Goal: Transaction & Acquisition: Purchase product/service

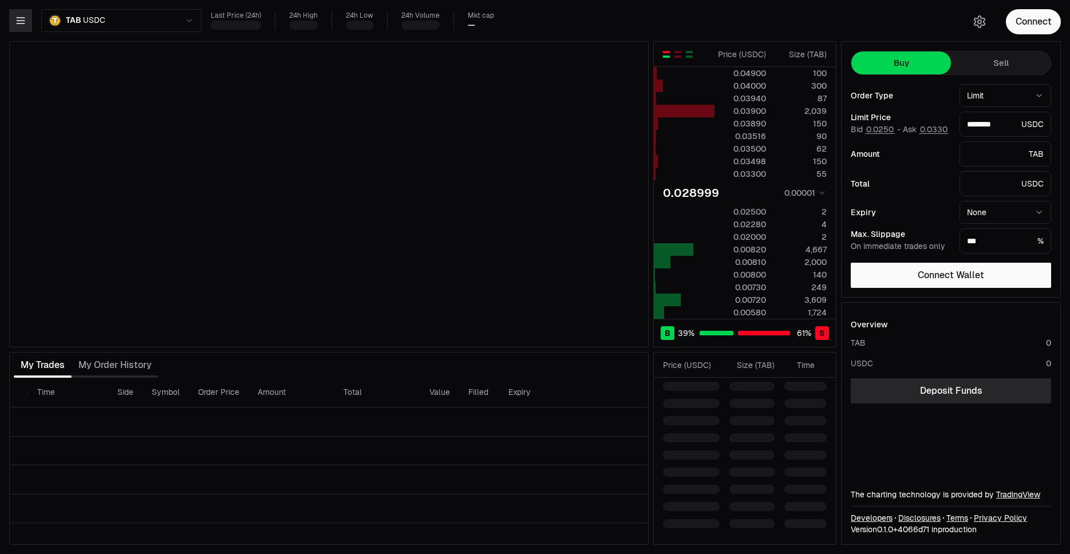
click at [23, 26] on icon "button" at bounding box center [20, 20] width 11 height 11
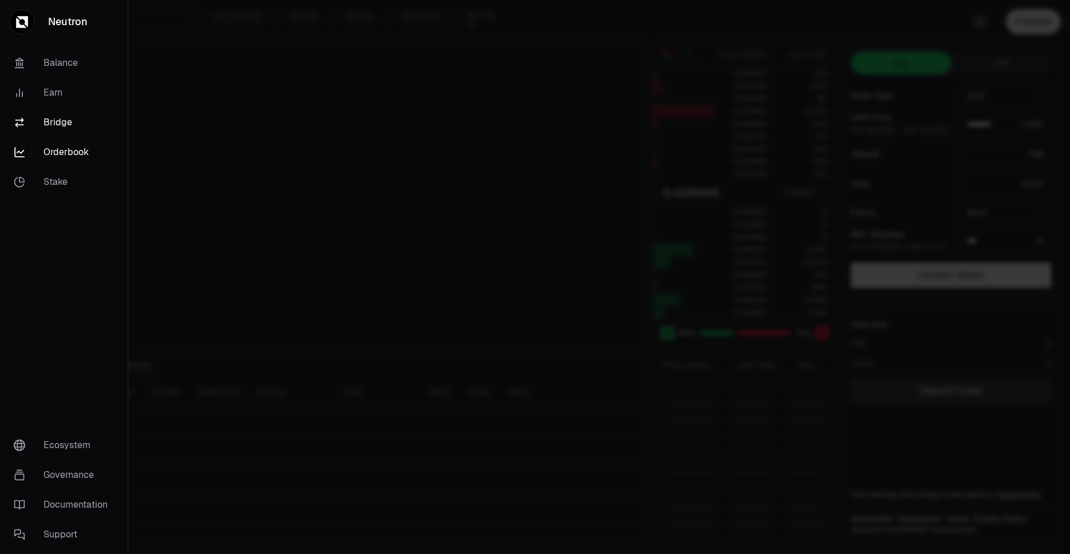
click at [56, 119] on link "Bridge" at bounding box center [64, 123] width 119 height 30
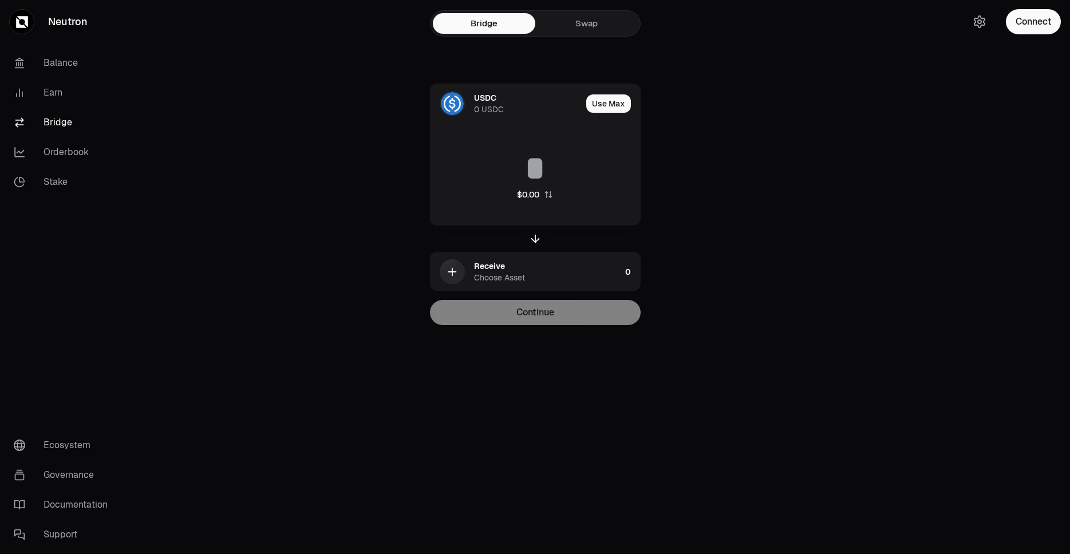
click at [598, 21] on link "Swap" at bounding box center [586, 23] width 103 height 21
click at [588, 29] on link "Swap" at bounding box center [586, 23] width 103 height 21
click at [578, 22] on link "Swap" at bounding box center [586, 23] width 103 height 21
click at [580, 22] on link "Swap" at bounding box center [586, 23] width 103 height 21
click at [597, 26] on link "Swap" at bounding box center [586, 23] width 103 height 21
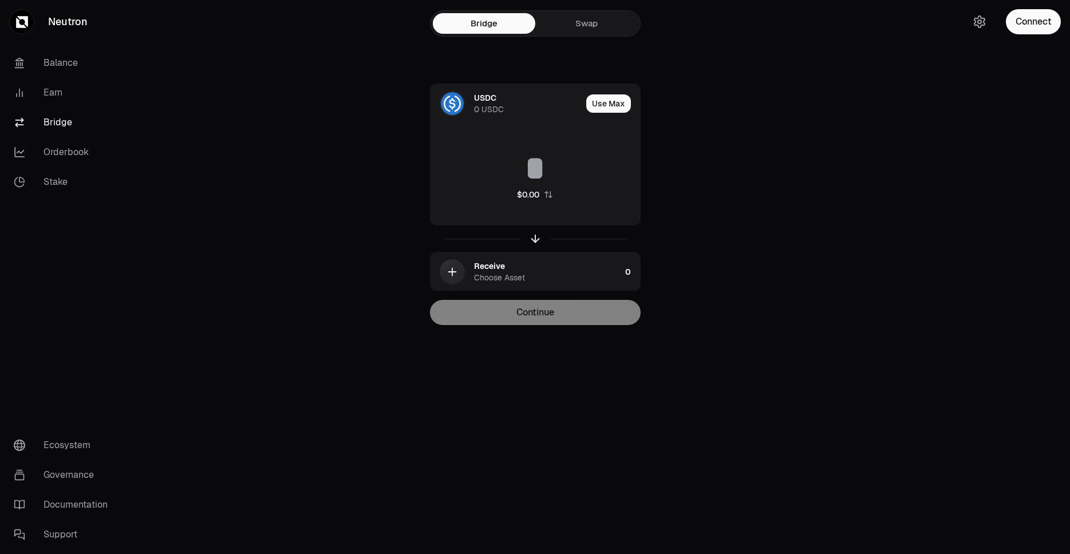
click at [597, 22] on link "Swap" at bounding box center [586, 23] width 103 height 21
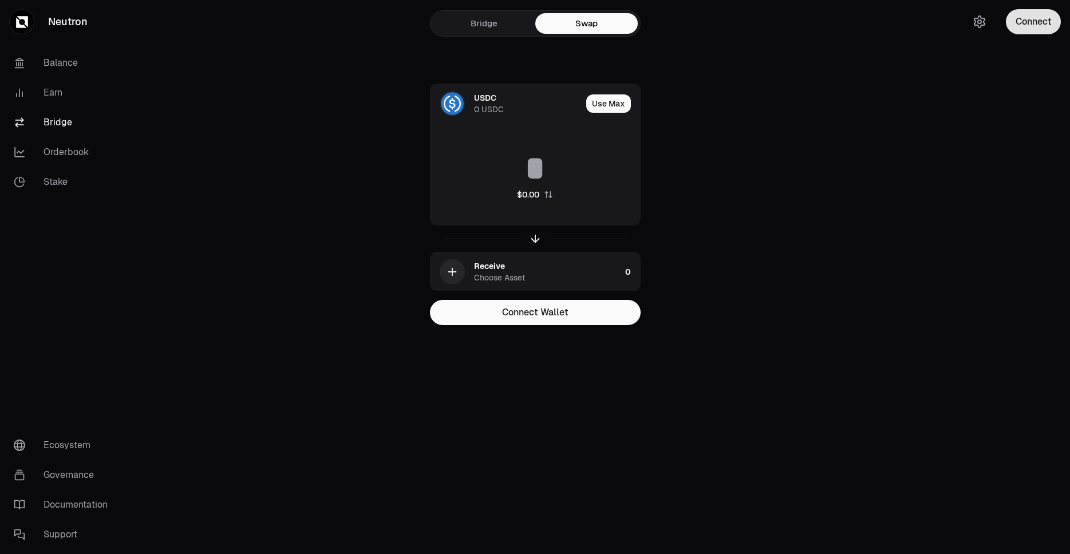
click at [1058, 25] on button "Connect" at bounding box center [1033, 21] width 55 height 25
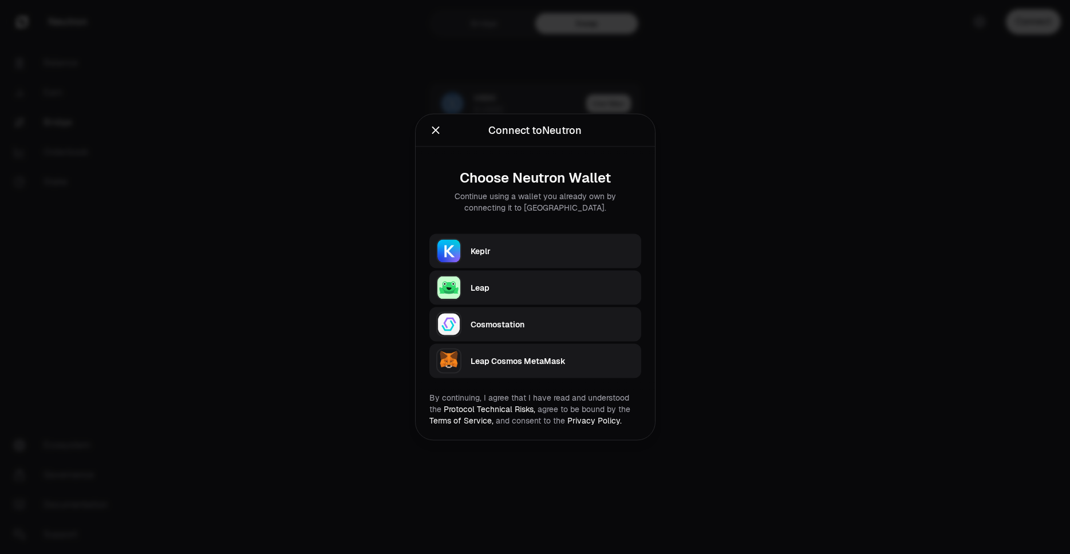
click at [488, 254] on div "Keplr" at bounding box center [553, 251] width 164 height 11
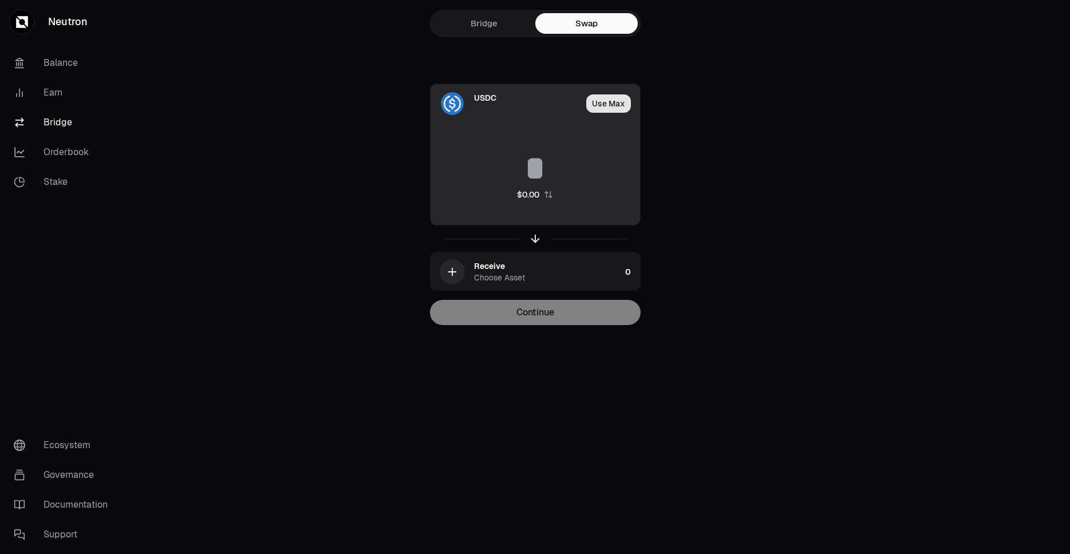
click at [602, 104] on button "Use Max" at bounding box center [608, 103] width 45 height 18
type input "**********"
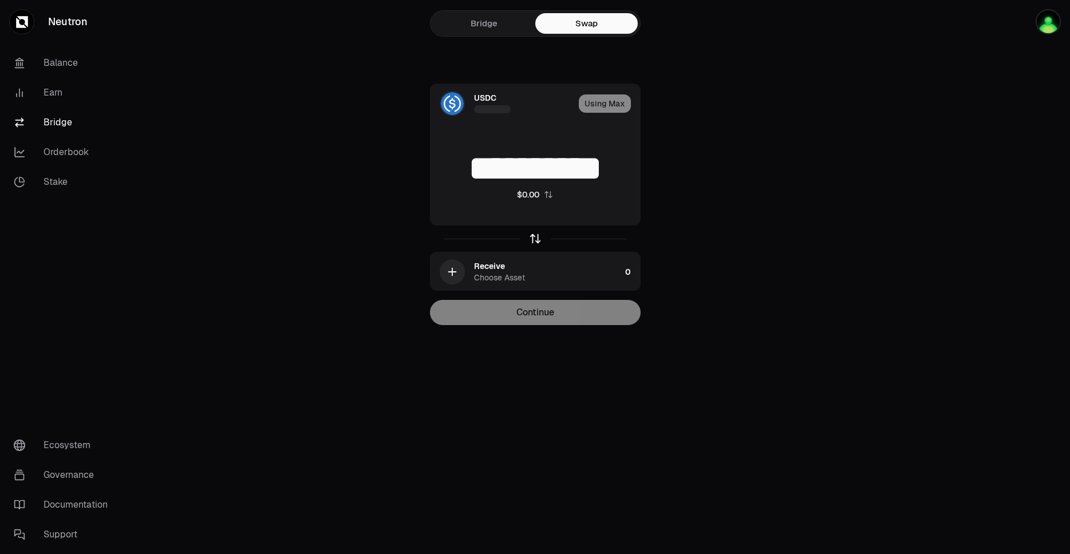
click at [531, 240] on icon "button" at bounding box center [535, 239] width 13 height 13
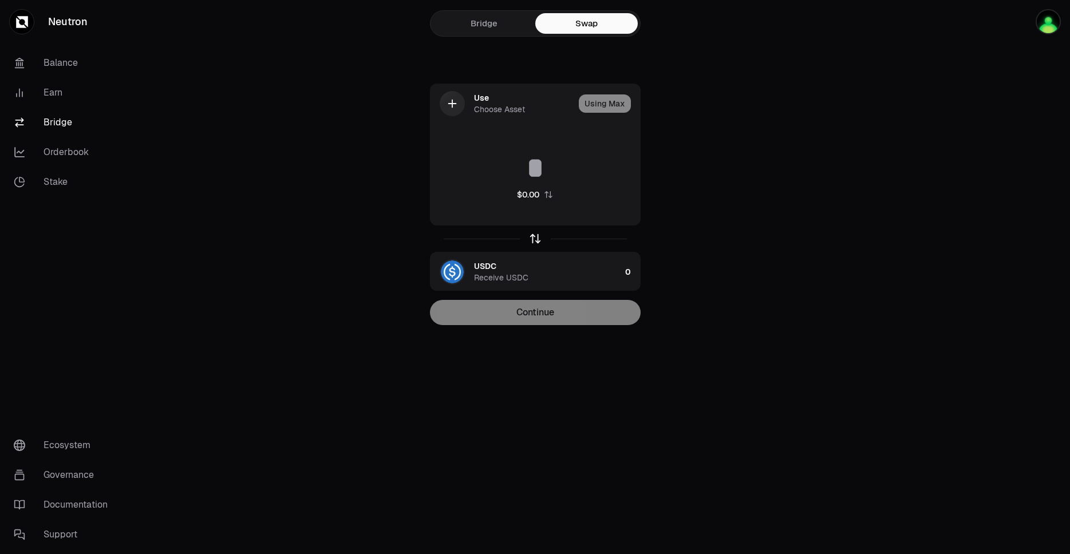
click at [537, 238] on icon "button" at bounding box center [535, 239] width 13 height 13
type input "**********"
click at [536, 238] on icon "button" at bounding box center [535, 239] width 13 height 13
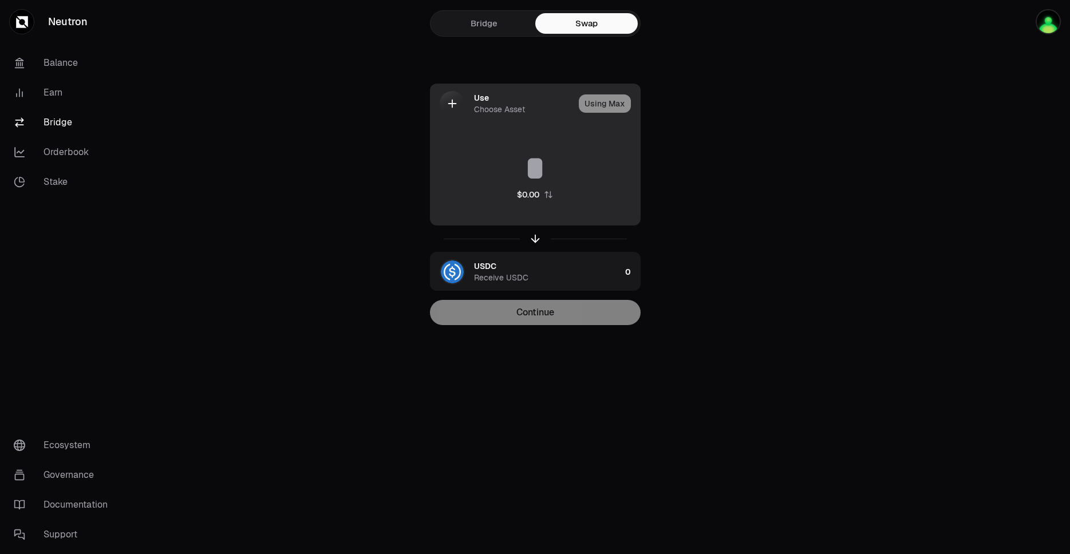
click at [498, 105] on div "Choose Asset" at bounding box center [499, 109] width 51 height 11
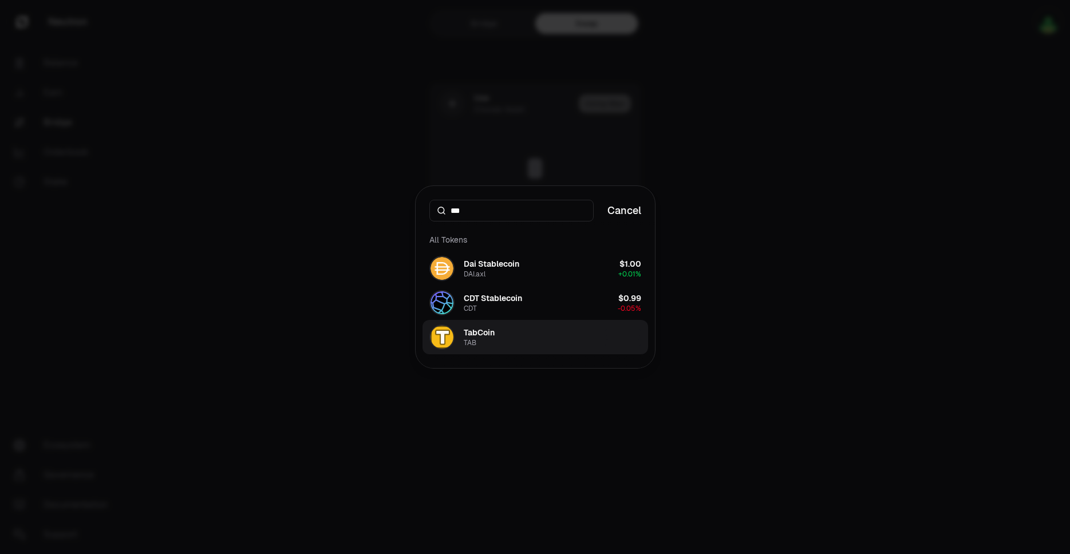
type input "***"
click at [475, 341] on div "TAB" at bounding box center [470, 342] width 13 height 9
type input "**"
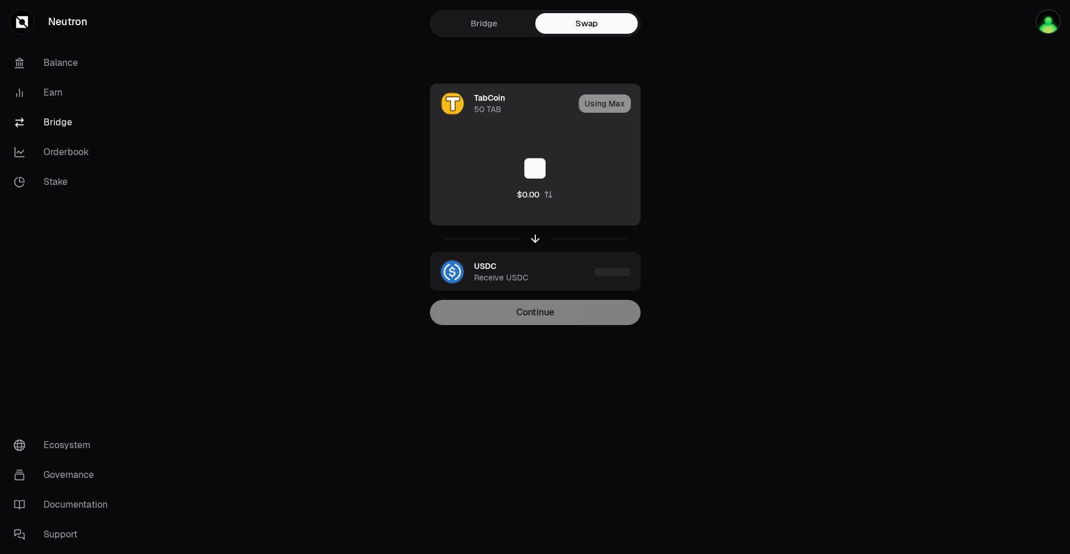
click at [617, 107] on div "Using Max" at bounding box center [609, 103] width 61 height 39
click at [604, 105] on div "Using Max" at bounding box center [609, 103] width 61 height 39
click at [607, 98] on div "Using Max" at bounding box center [609, 103] width 61 height 39
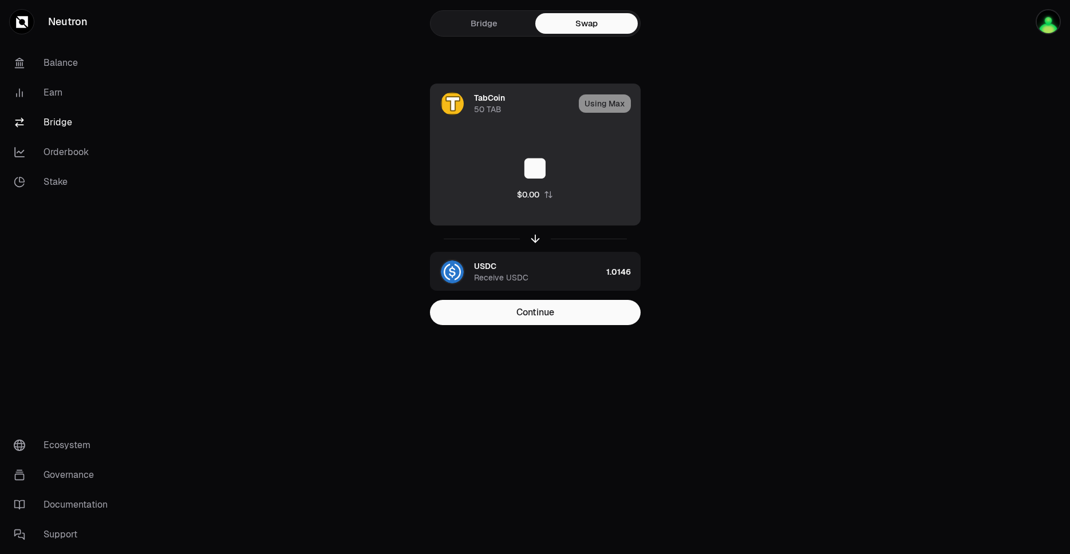
click at [612, 108] on div "Using Max" at bounding box center [609, 103] width 61 height 39
click at [600, 108] on div "Using Max" at bounding box center [609, 103] width 61 height 39
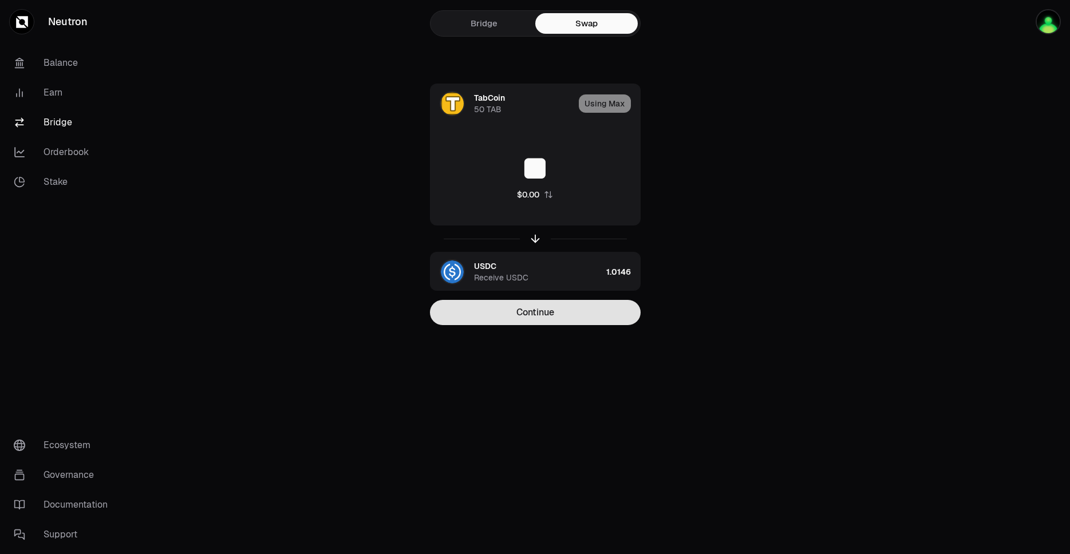
click at [573, 305] on button "Continue" at bounding box center [535, 312] width 211 height 25
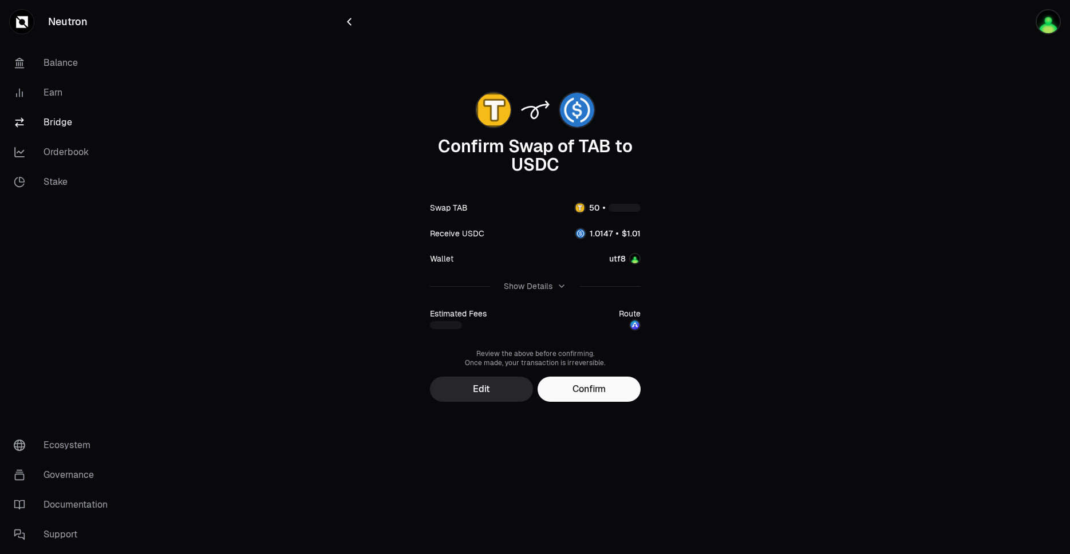
click at [554, 289] on div "Show Details" at bounding box center [535, 286] width 62 height 11
click at [561, 287] on icon "button" at bounding box center [561, 286] width 9 height 9
click at [558, 287] on icon "button" at bounding box center [561, 286] width 9 height 9
click at [597, 384] on div "Confirm Swap of TAB to USDC Swap TAB Receive USDC Wallet utf8 Hide Details Esti…" at bounding box center [535, 243] width 385 height 317
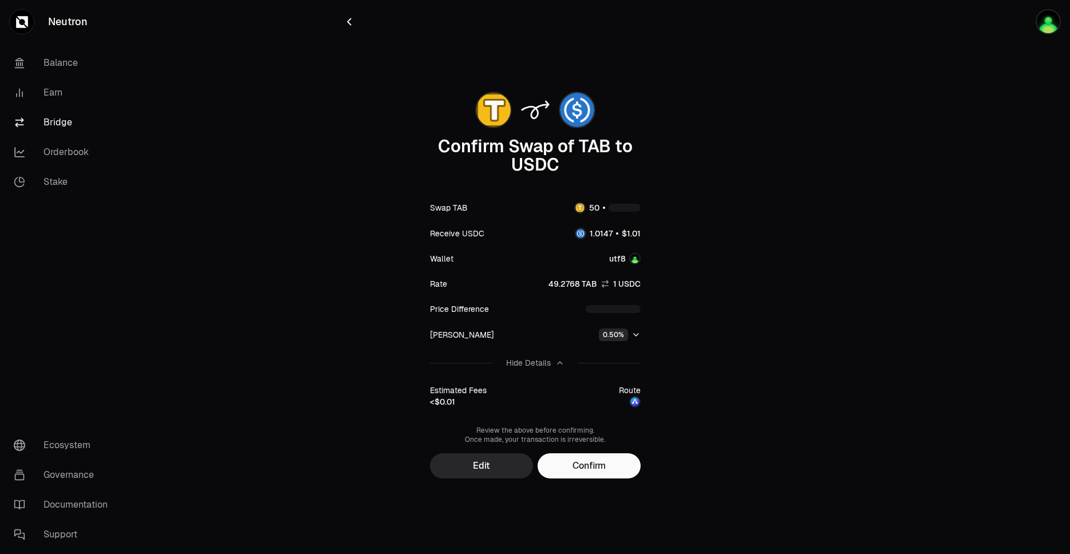
click at [635, 334] on icon "button" at bounding box center [636, 334] width 9 height 9
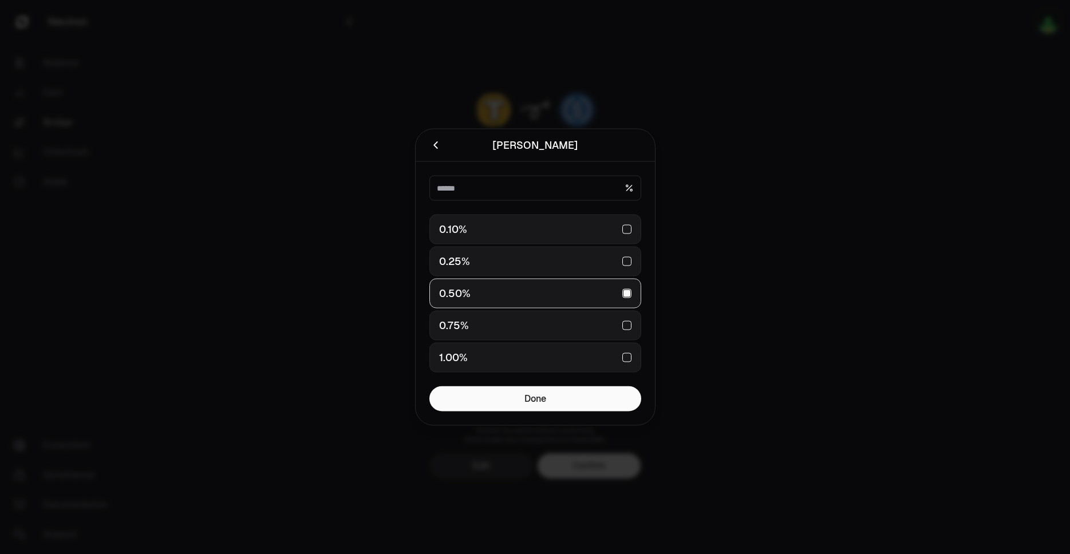
click at [433, 144] on icon "button" at bounding box center [436, 145] width 13 height 13
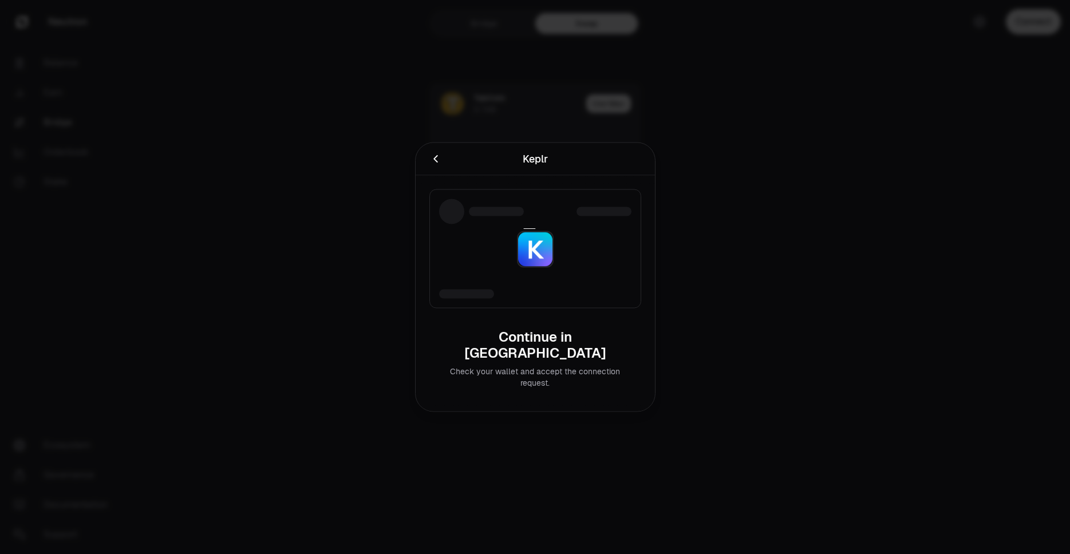
click at [612, 108] on div at bounding box center [535, 277] width 1070 height 554
click at [614, 100] on div at bounding box center [535, 277] width 1070 height 554
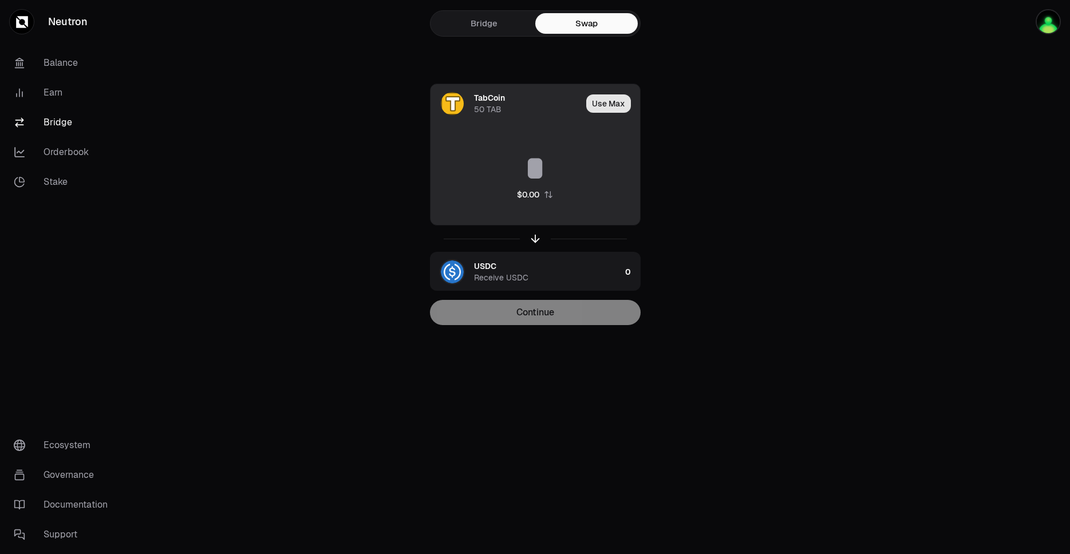
click at [614, 105] on button "Use Max" at bounding box center [608, 103] width 45 height 18
type input "**"
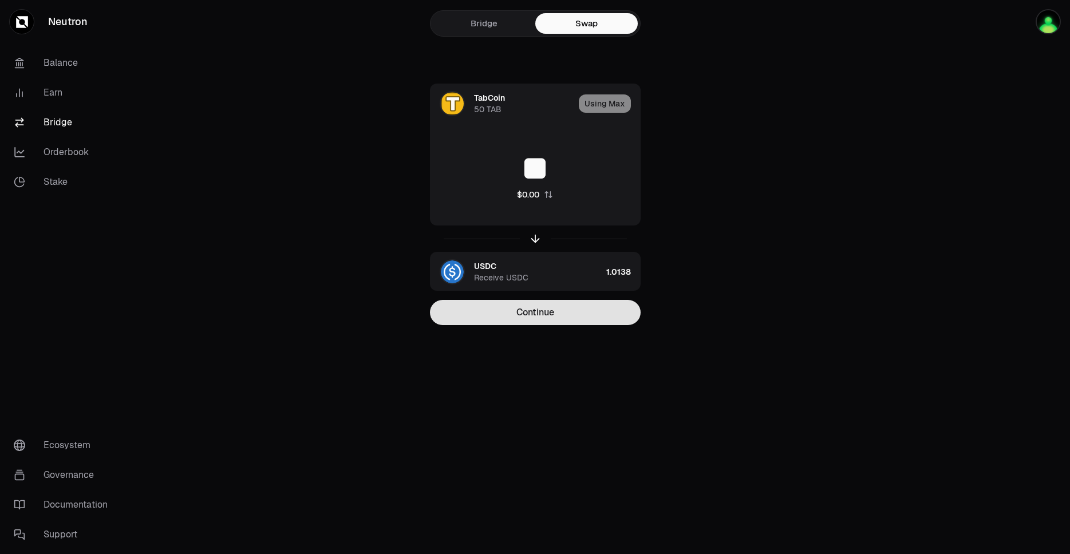
click at [553, 314] on button "Continue" at bounding box center [535, 312] width 211 height 25
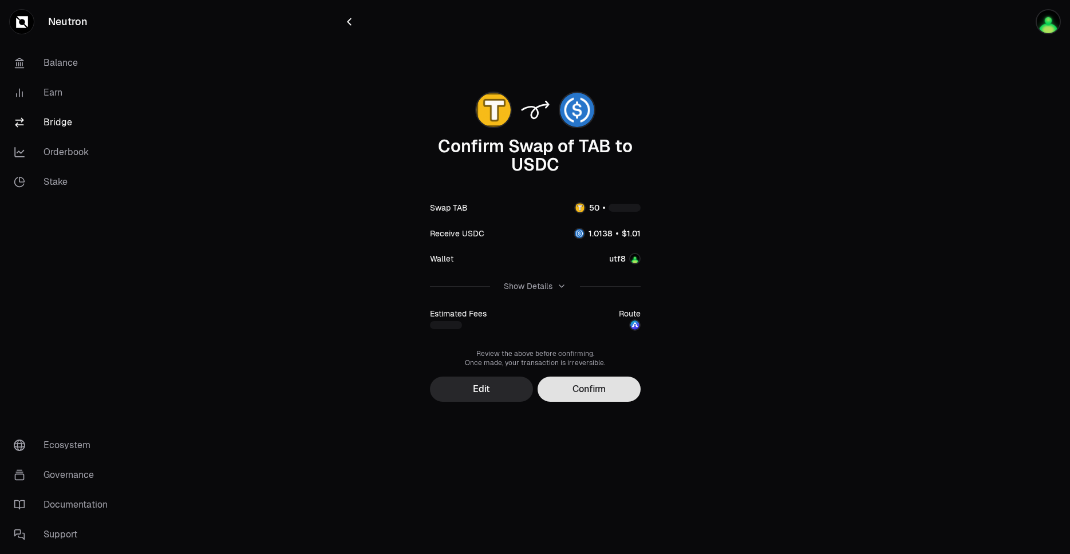
click at [569, 388] on button "Confirm" at bounding box center [589, 389] width 103 height 25
